Goal: Find specific page/section: Find specific page/section

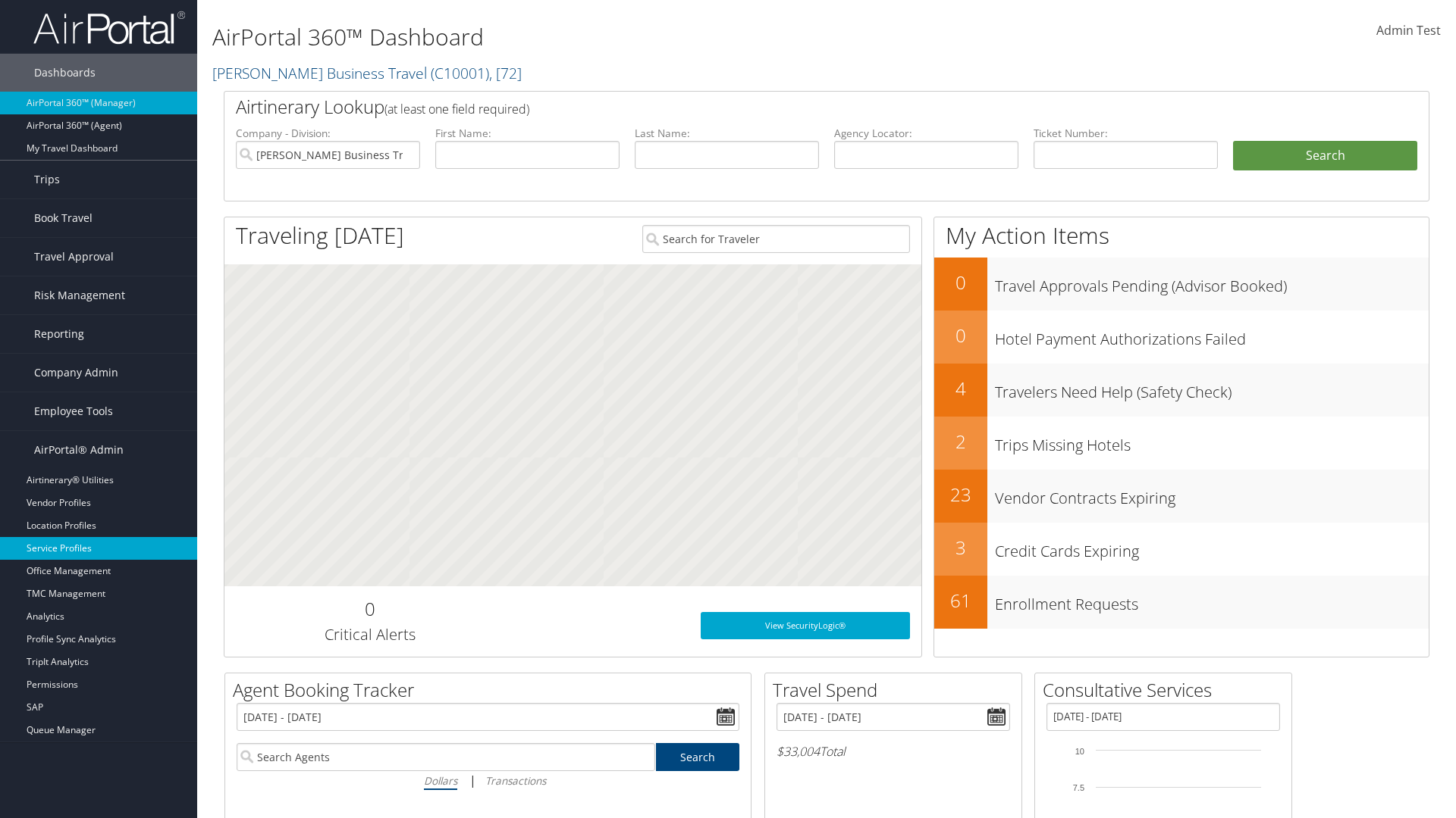
click at [98, 548] on link "Service Profiles" at bounding box center [98, 548] width 197 height 23
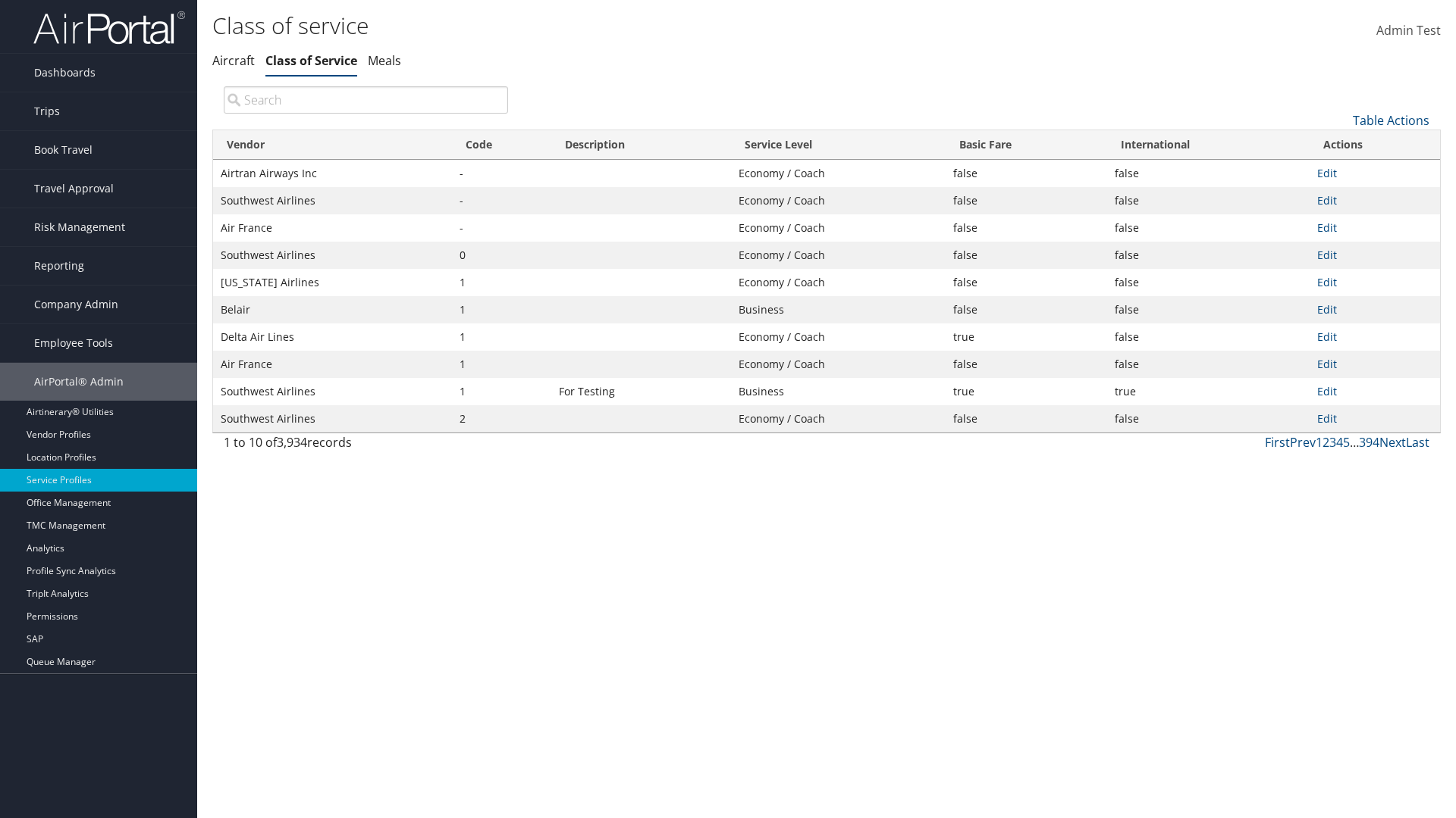
click at [501, 145] on th "Code" at bounding box center [501, 146] width 99 height 30
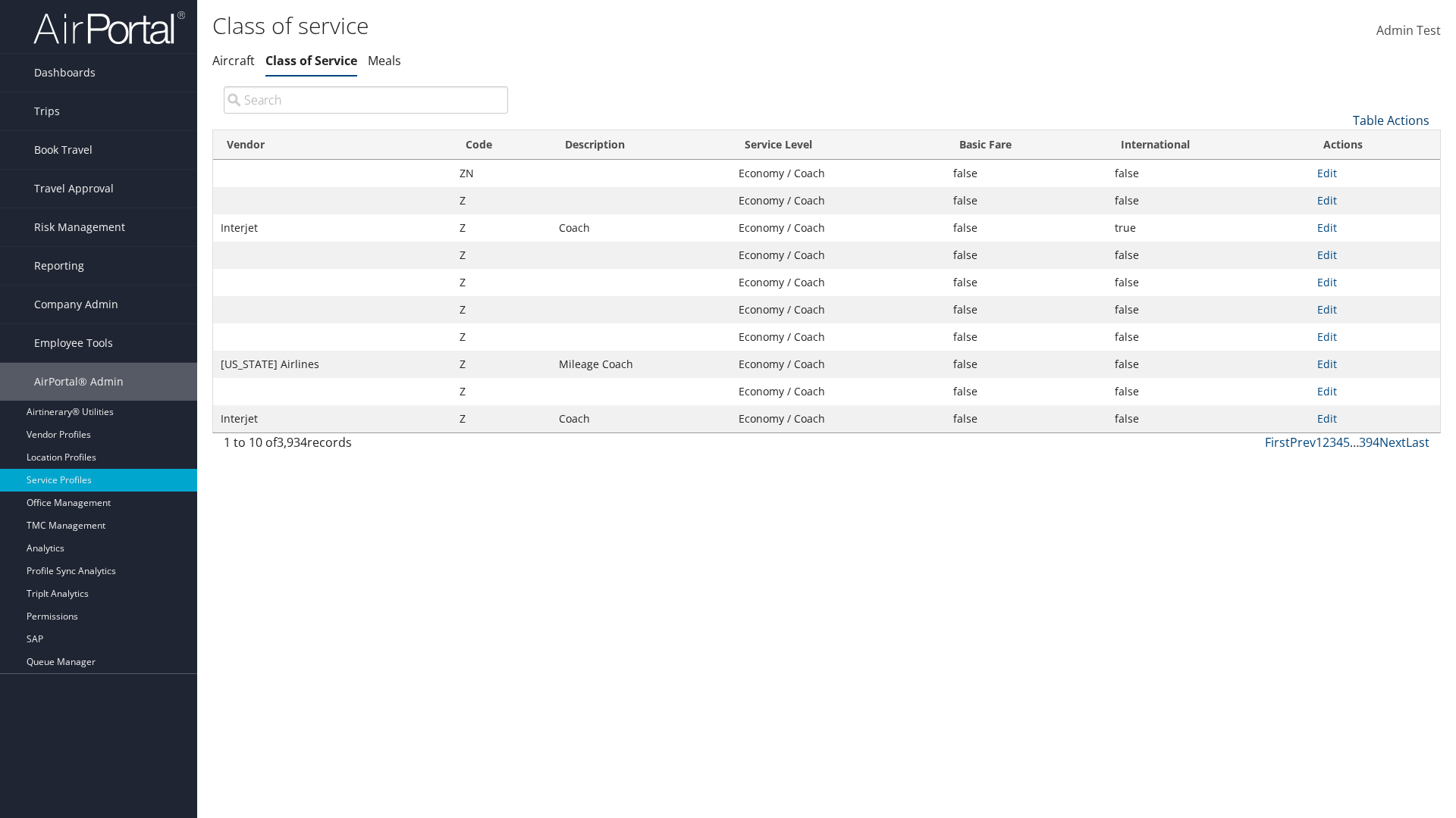
click at [501, 145] on th "Code" at bounding box center [501, 146] width 99 height 30
click at [1390, 120] on link "Table Actions" at bounding box center [1390, 121] width 77 height 17
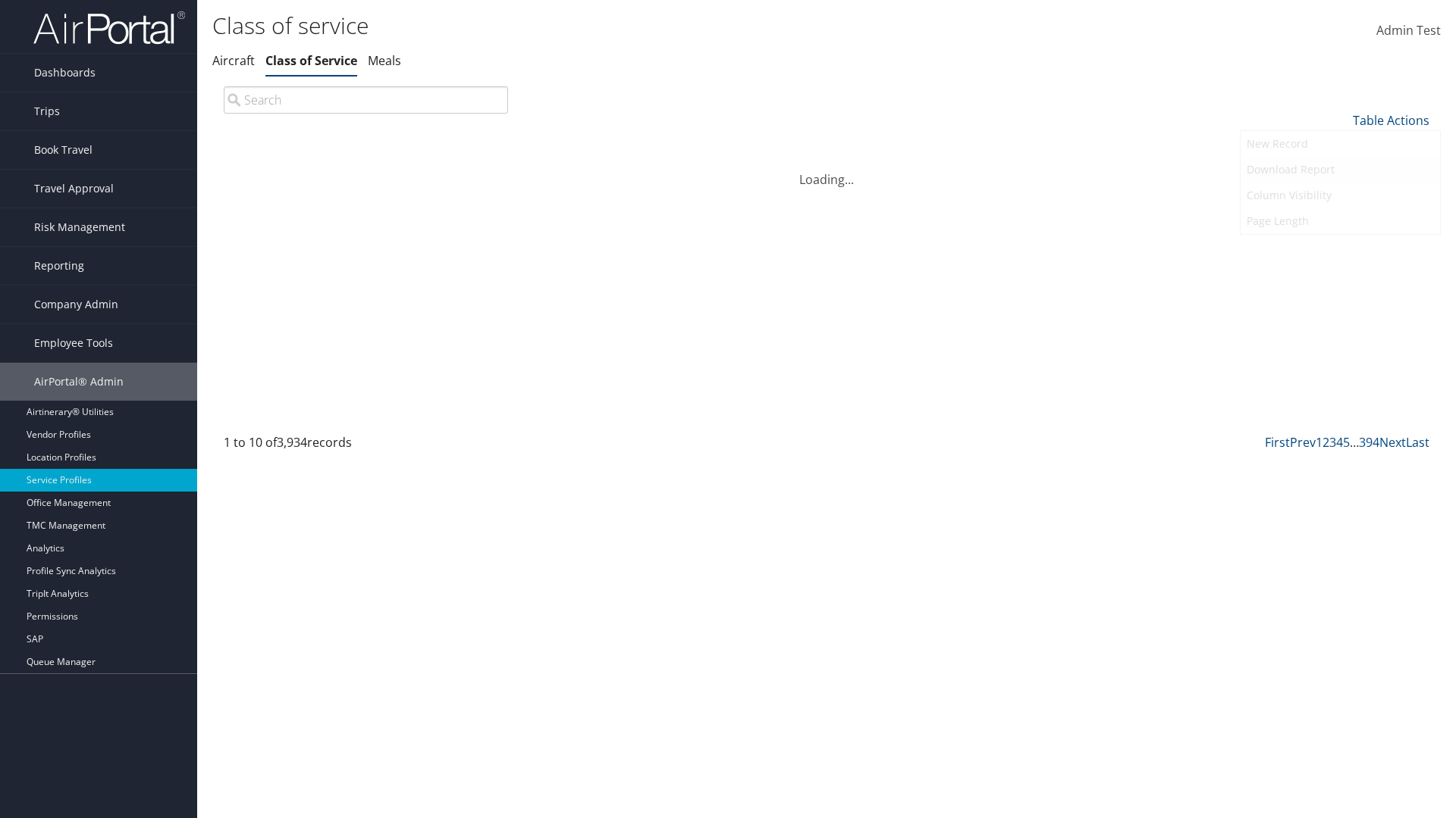
click at [1340, 171] on link "25" at bounding box center [1340, 172] width 200 height 26
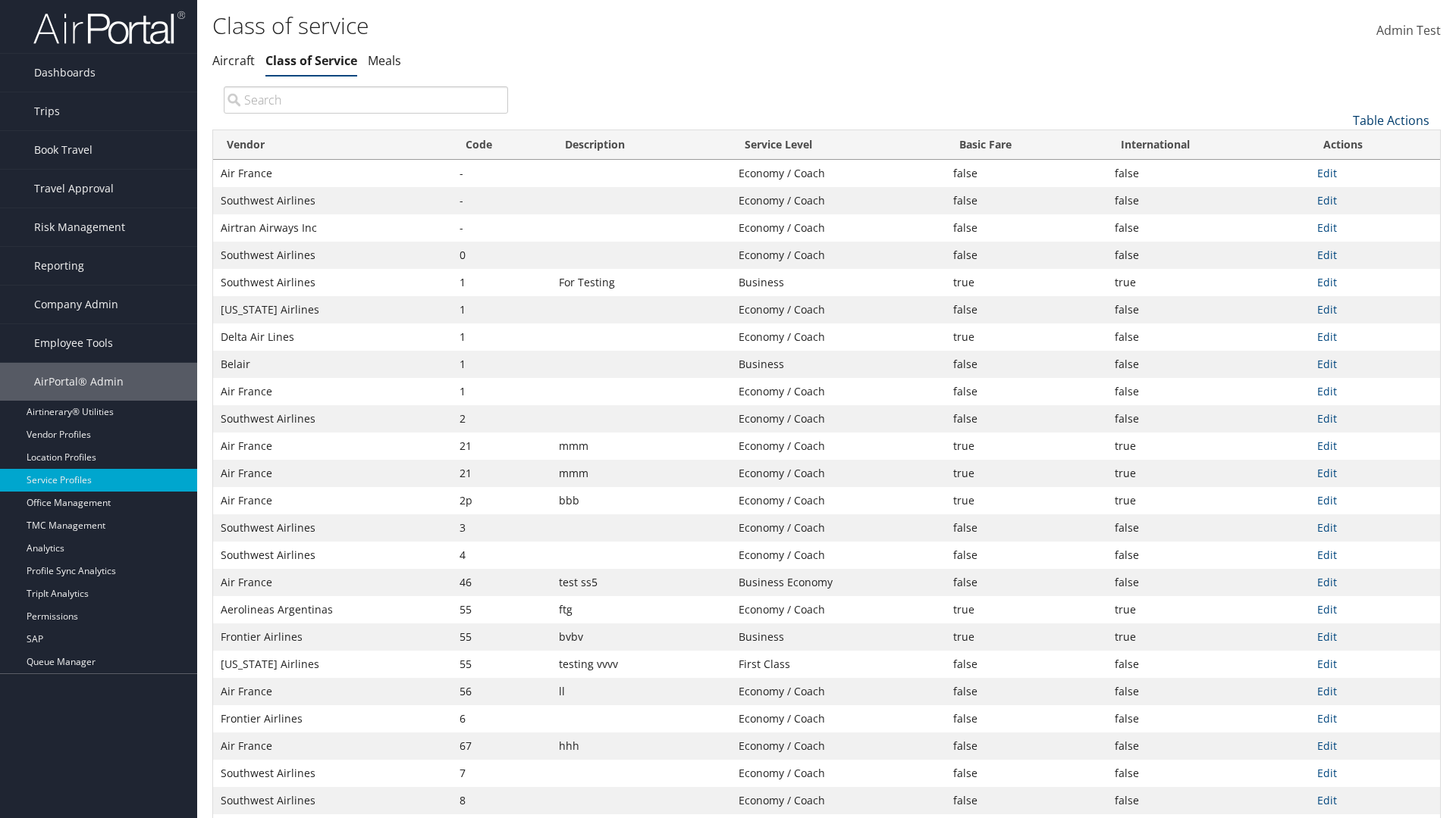
click at [1390, 120] on link "Table Actions" at bounding box center [1390, 121] width 77 height 17
